Goal: Find specific page/section: Find specific page/section

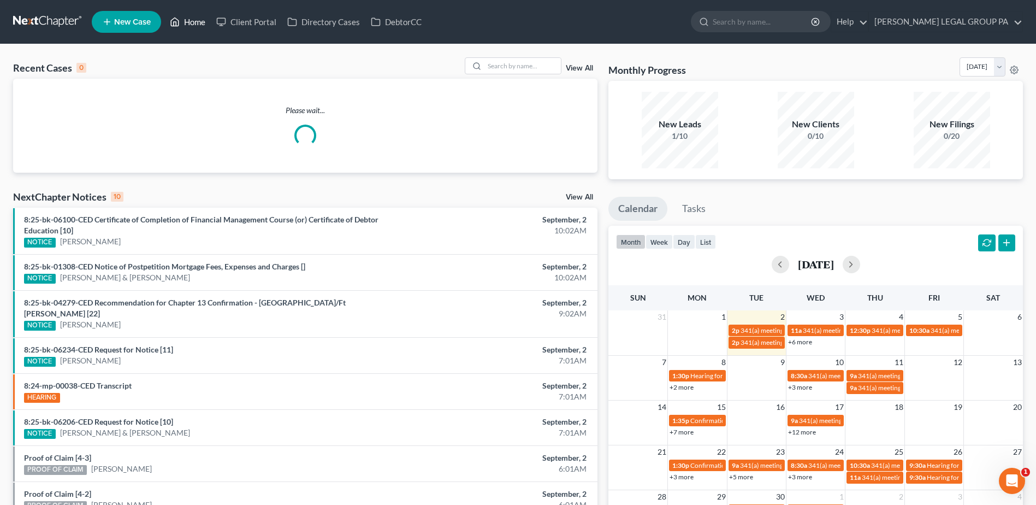
click at [191, 19] on link "Home" at bounding box center [187, 22] width 46 height 20
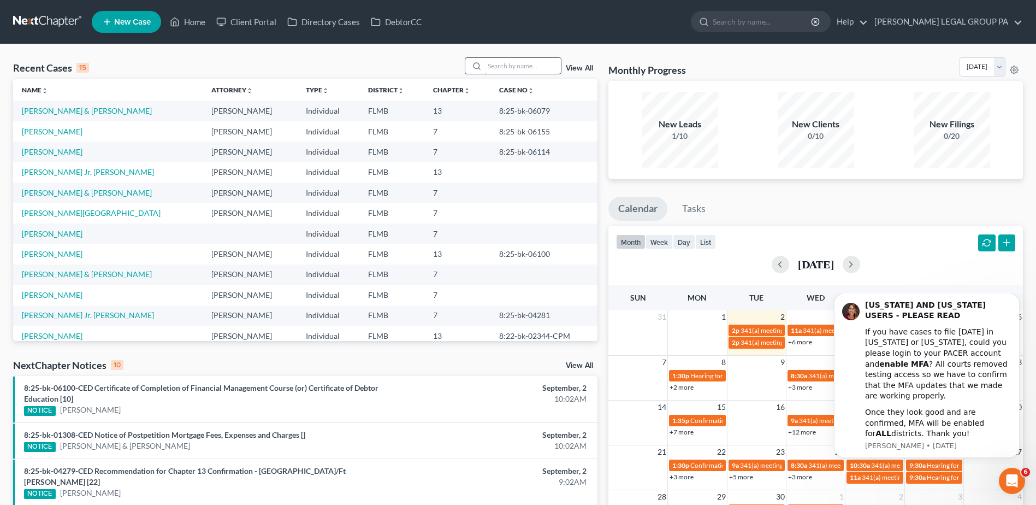
click at [527, 75] on div "Recent Cases 15 View All" at bounding box center [305, 67] width 585 height 21
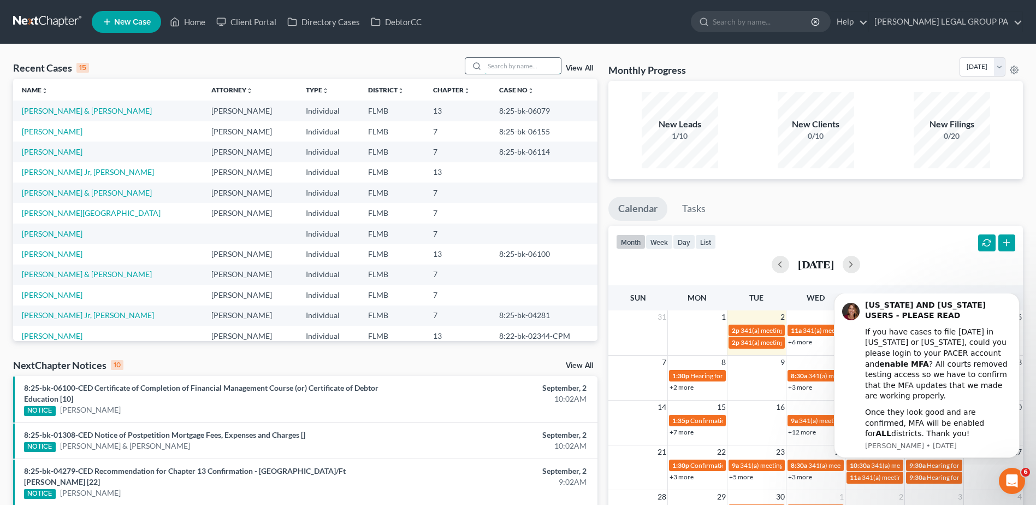
click at [526, 64] on input "search" at bounding box center [523, 66] width 76 height 16
paste input "Mahland"
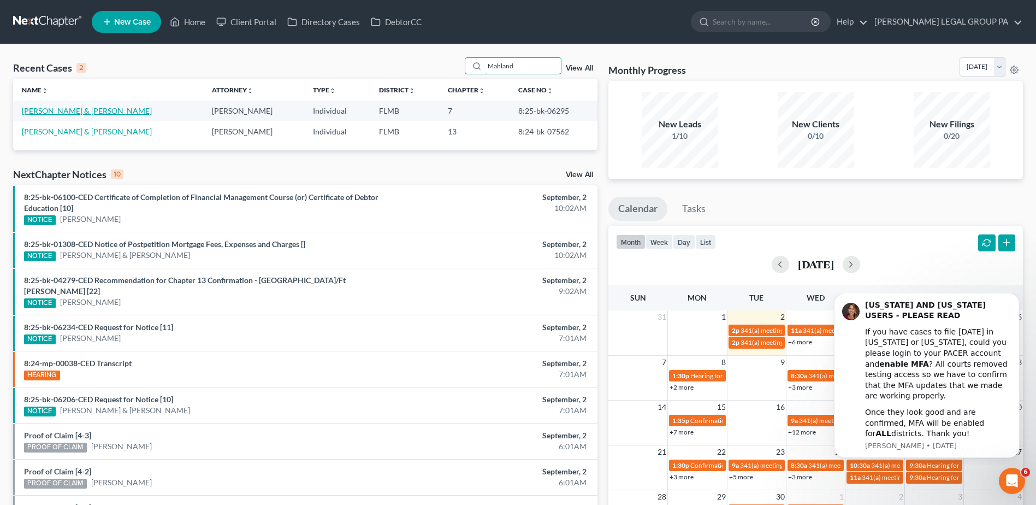
type input "Mahland"
click at [67, 108] on link "[PERSON_NAME] & [PERSON_NAME]" at bounding box center [87, 110] width 130 height 9
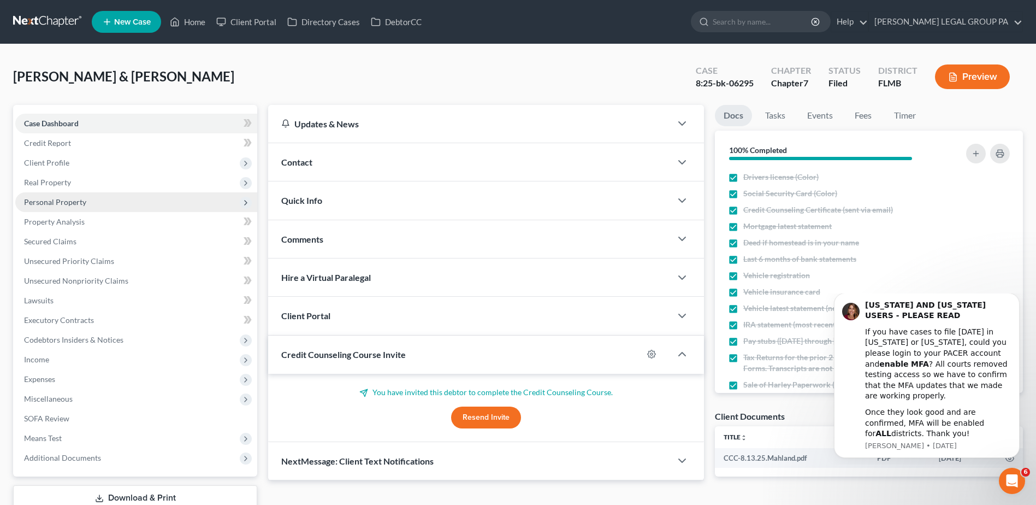
click at [43, 205] on span "Personal Property" at bounding box center [55, 201] width 62 height 9
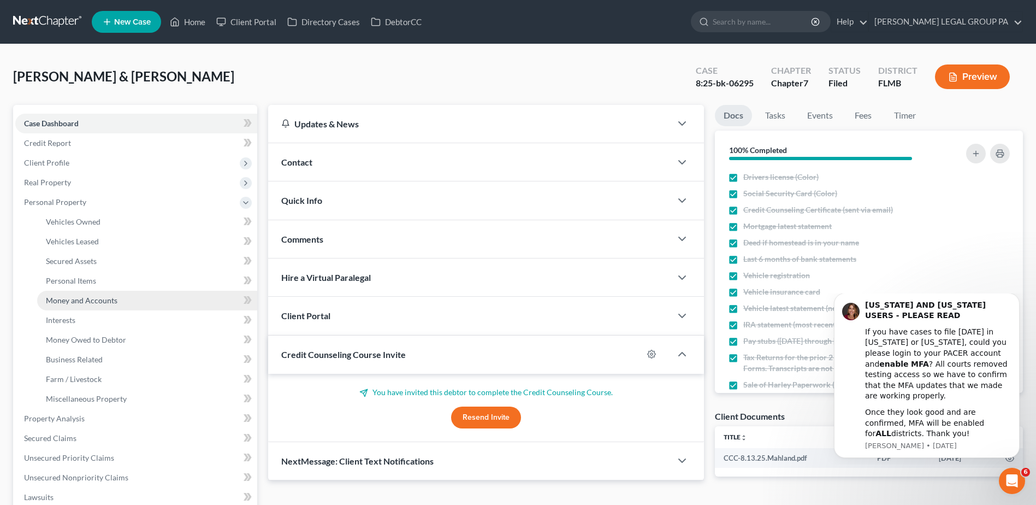
click at [68, 294] on link "Money and Accounts" at bounding box center [147, 301] width 220 height 20
